Goal: Use online tool/utility: Utilize a website feature to perform a specific function

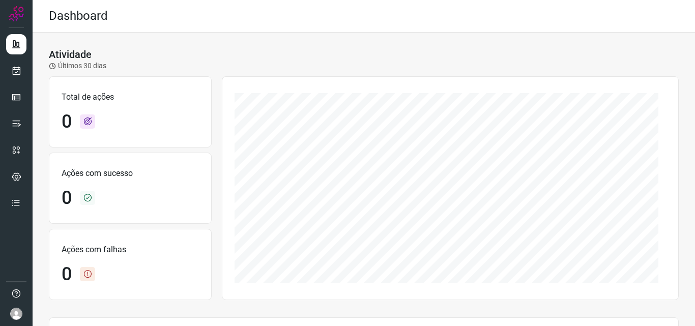
click at [13, 81] on ul at bounding box center [16, 126] width 20 height 185
click at [15, 76] on link at bounding box center [16, 71] width 20 height 20
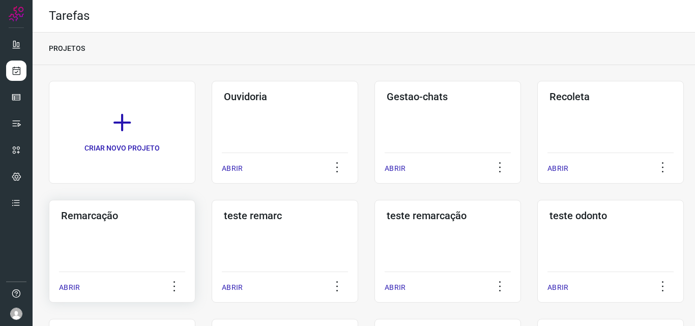
click at [105, 217] on h3 "Remarcação" at bounding box center [122, 216] width 122 height 12
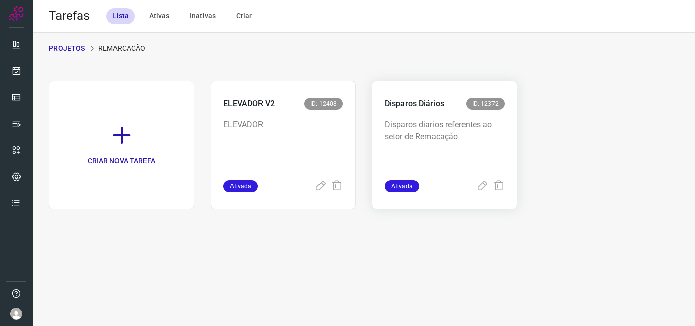
click at [439, 135] on p "Disparos diarios referentes ao setor de Remacação" at bounding box center [445, 144] width 120 height 51
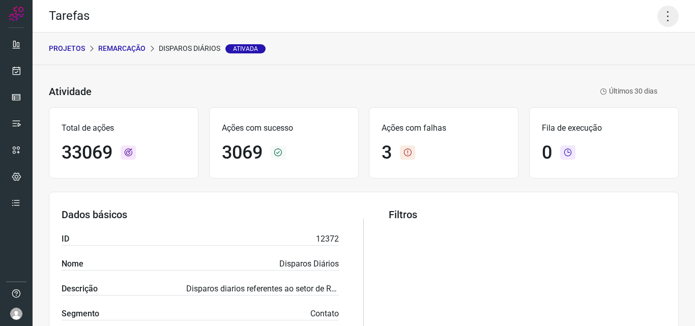
click at [662, 9] on icon at bounding box center [667, 16] width 21 height 21
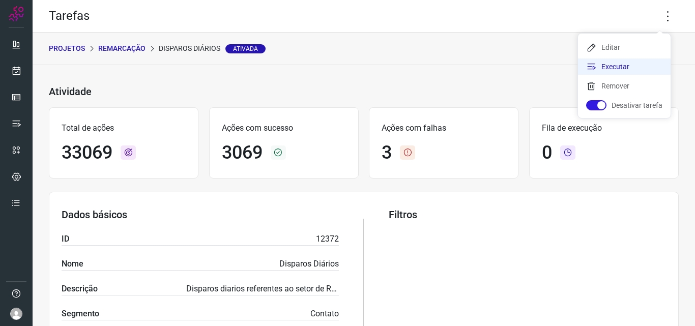
click at [639, 61] on li "Executar" at bounding box center [624, 67] width 93 height 16
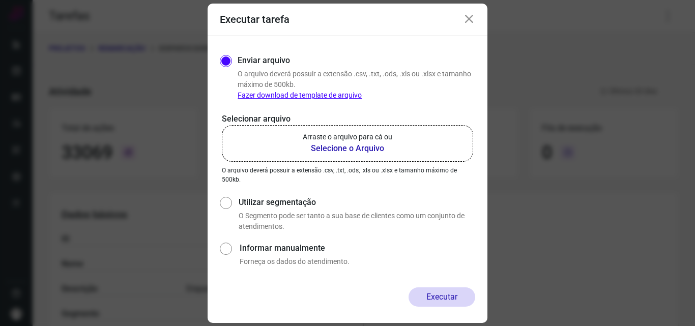
click at [379, 150] on b "Selecione o Arquivo" at bounding box center [348, 148] width 90 height 12
click at [0, 0] on input "Arraste o arquivo para cá ou Selecione o Arquivo" at bounding box center [0, 0] width 0 height 0
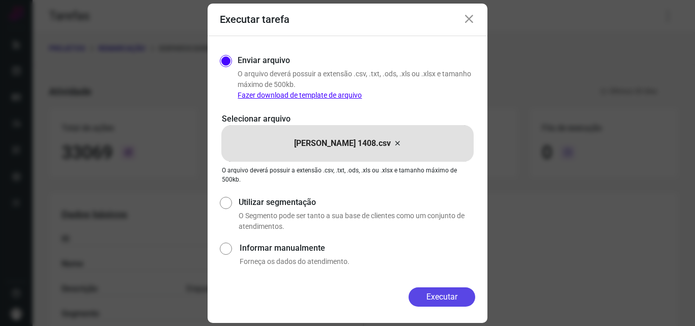
click at [455, 298] on button "Executar" at bounding box center [442, 296] width 67 height 19
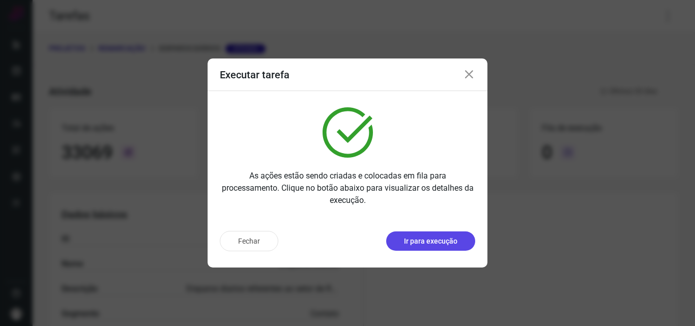
click at [429, 240] on p "Ir para execução" at bounding box center [430, 241] width 53 height 11
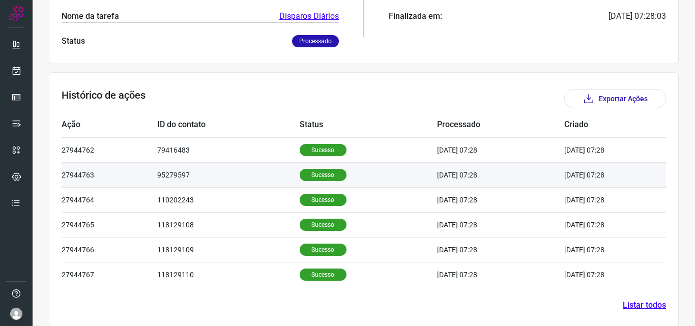
scroll to position [243, 0]
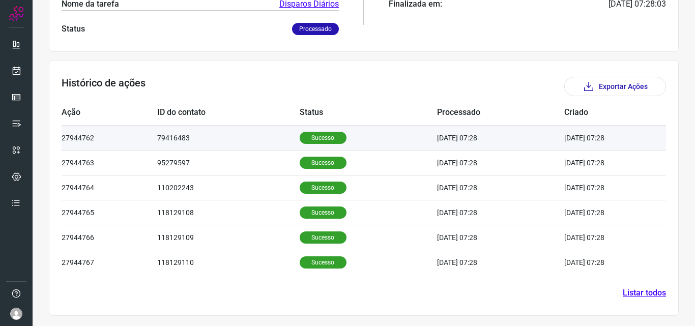
click at [315, 135] on p "Sucesso" at bounding box center [323, 138] width 47 height 12
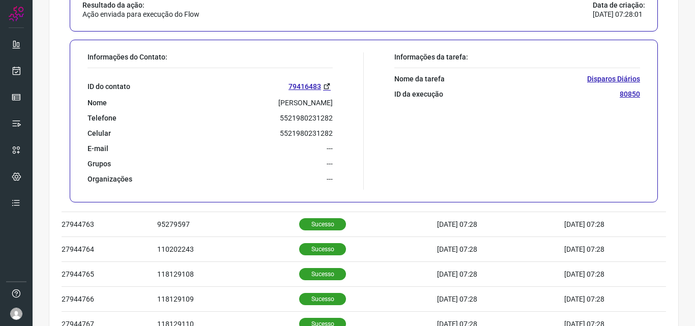
scroll to position [447, 0]
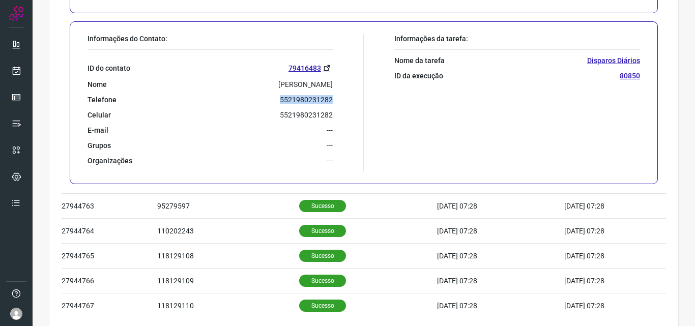
drag, startPoint x: 276, startPoint y: 100, endPoint x: 329, endPoint y: 102, distance: 53.0
click at [329, 102] on div "Informações do Contato: ID do contato 79416483 Nome Giovanna Telefone 552198023…" at bounding box center [222, 102] width 281 height 137
copy p "5521980231282"
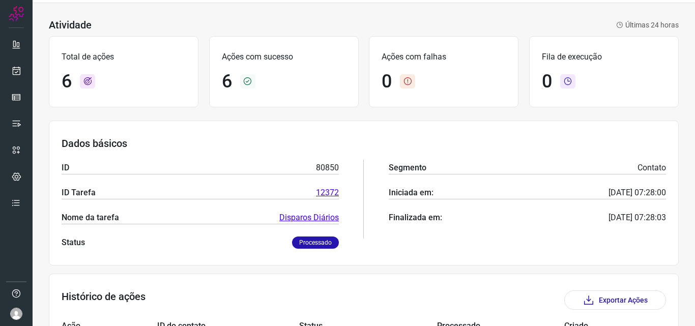
scroll to position [0, 0]
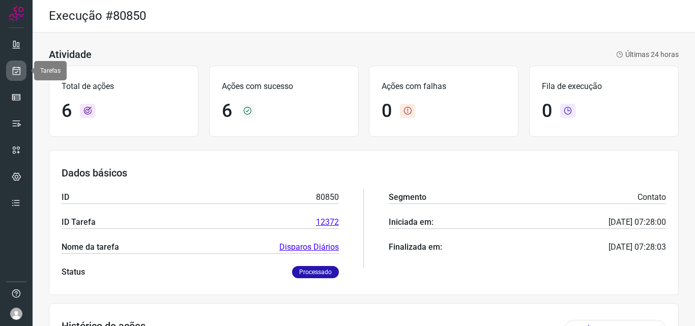
click at [16, 64] on link at bounding box center [16, 71] width 20 height 20
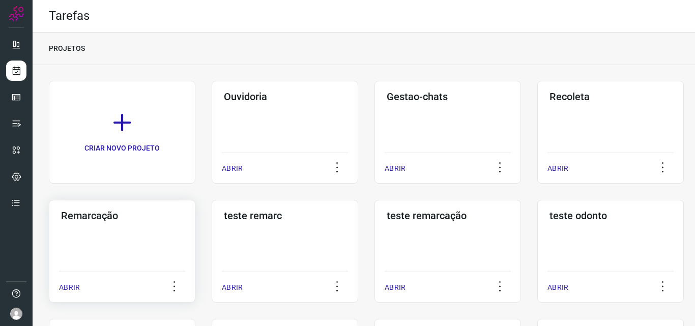
click at [92, 213] on h3 "Remarcação" at bounding box center [122, 216] width 122 height 12
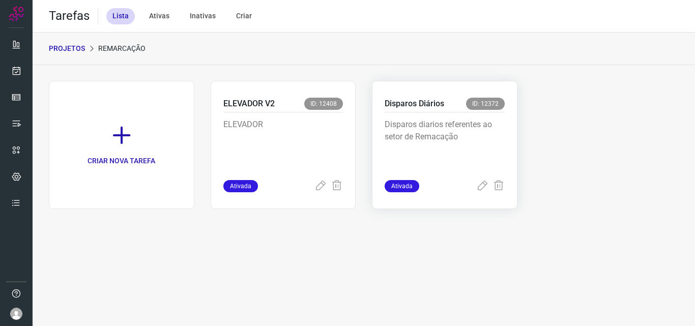
click at [427, 133] on p "Disparos diarios referentes ao setor de Remacação" at bounding box center [445, 144] width 120 height 51
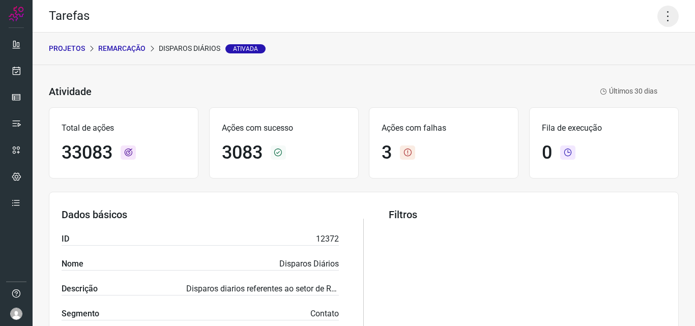
click at [663, 16] on icon at bounding box center [667, 16] width 21 height 21
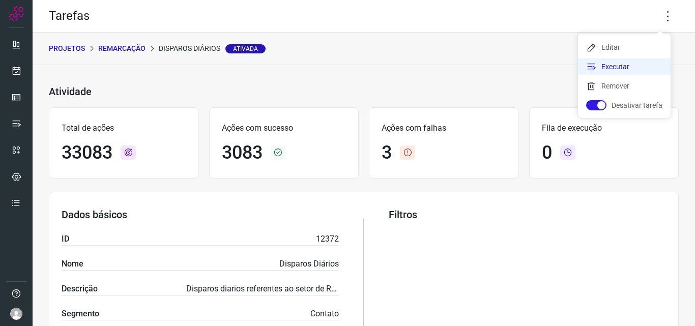
click at [645, 68] on li "Executar" at bounding box center [624, 67] width 93 height 16
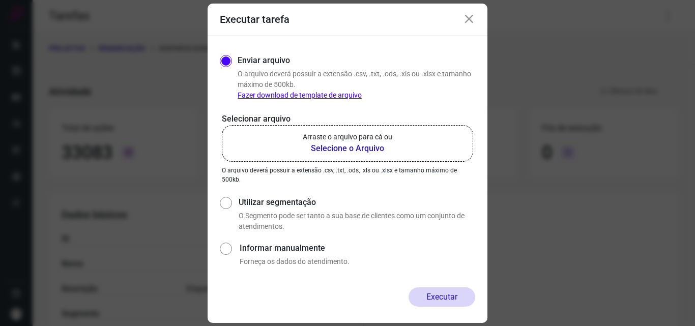
click at [348, 148] on b "Selecione o Arquivo" at bounding box center [348, 148] width 90 height 12
click at [343, 148] on b "Selecione o Arquivo" at bounding box center [348, 148] width 90 height 12
click at [0, 0] on input "Arraste o arquivo para cá ou Selecione o Arquivo" at bounding box center [0, 0] width 0 height 0
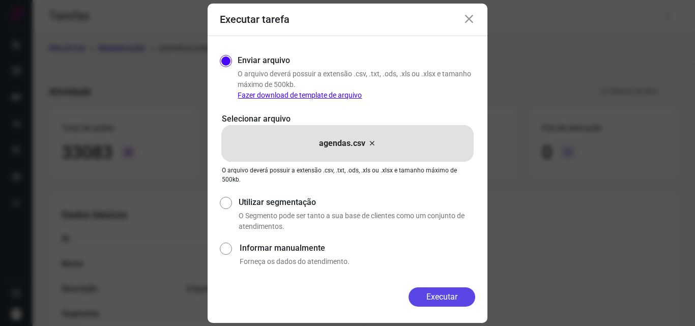
click at [431, 293] on button "Executar" at bounding box center [442, 296] width 67 height 19
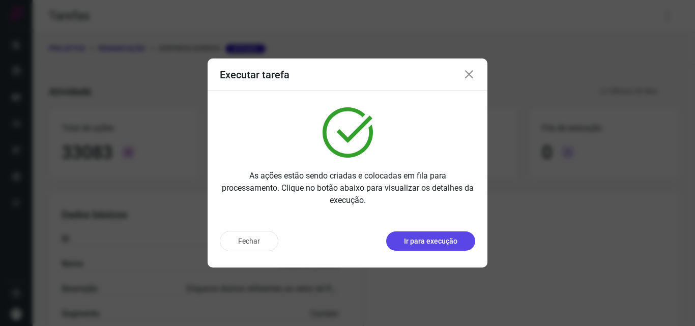
click at [442, 240] on p "Ir para execução" at bounding box center [430, 241] width 53 height 11
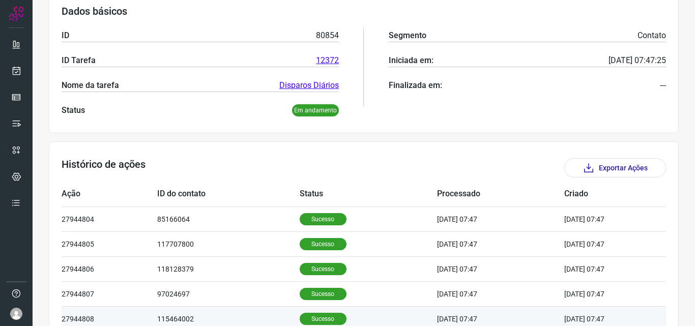
scroll to position [153, 0]
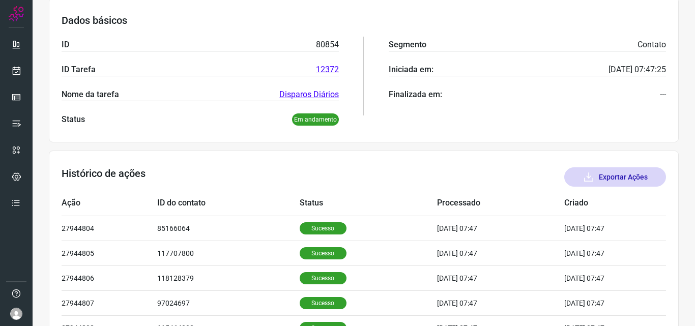
click at [630, 173] on button "Exportar Ações" at bounding box center [615, 176] width 102 height 19
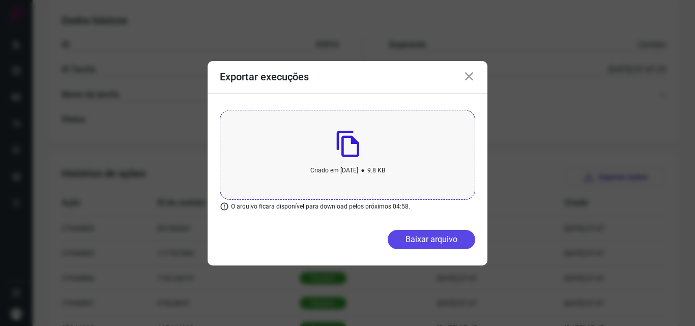
click at [440, 245] on button "Baixar arquivo" at bounding box center [432, 239] width 88 height 19
click at [470, 77] on icon at bounding box center [469, 77] width 12 height 12
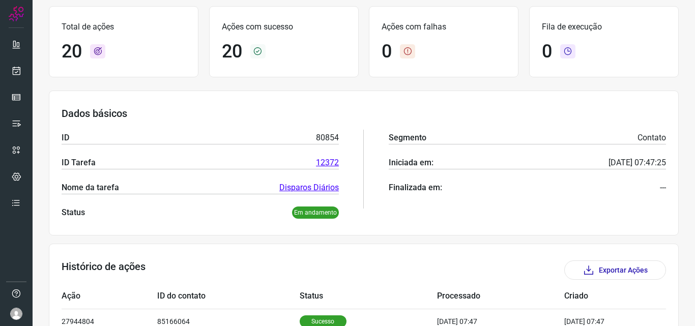
scroll to position [0, 0]
